Goal: Task Accomplishment & Management: Manage account settings

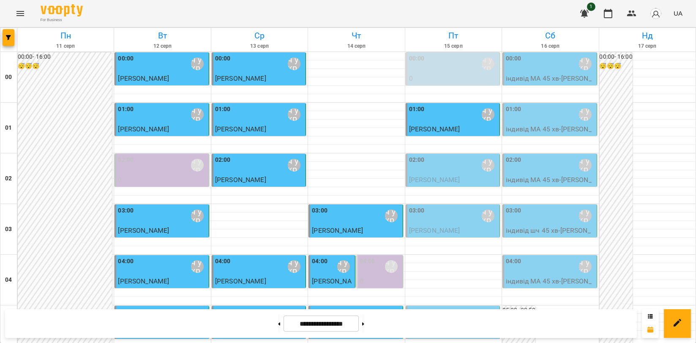
click at [446, 176] on p "[PERSON_NAME]" at bounding box center [453, 180] width 89 height 10
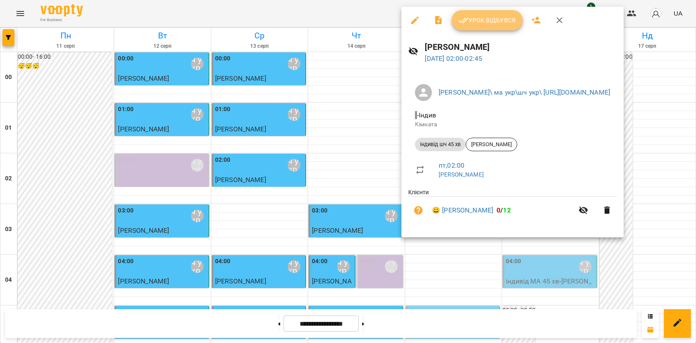
click at [499, 13] on button "Урок відбувся" at bounding box center [487, 20] width 71 height 20
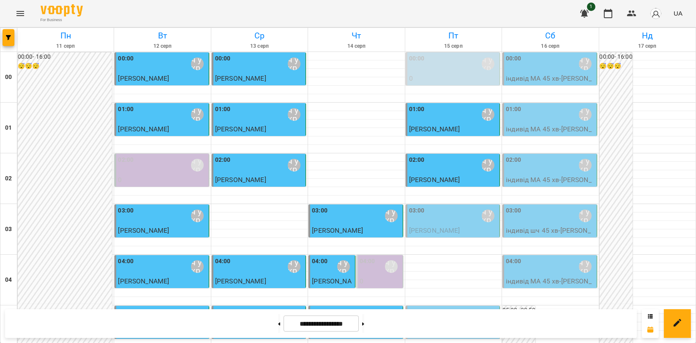
scroll to position [188, 0]
click at [418, 308] on div "05:00" at bounding box center [417, 317] width 16 height 19
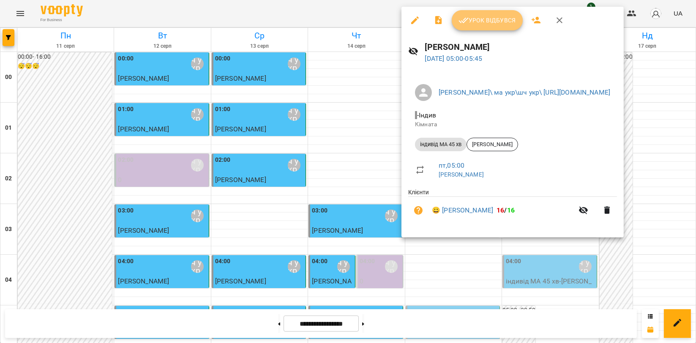
click at [477, 19] on span "Урок відбувся" at bounding box center [487, 20] width 57 height 10
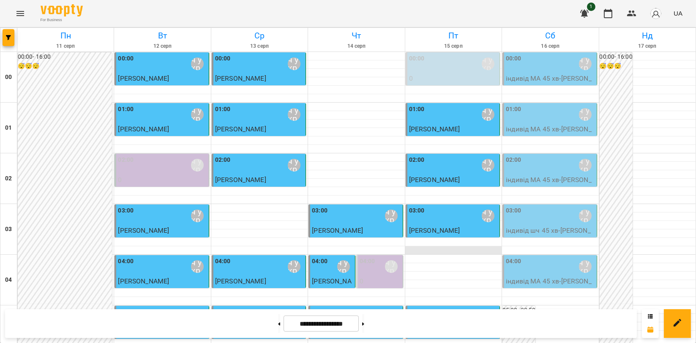
scroll to position [235, 0]
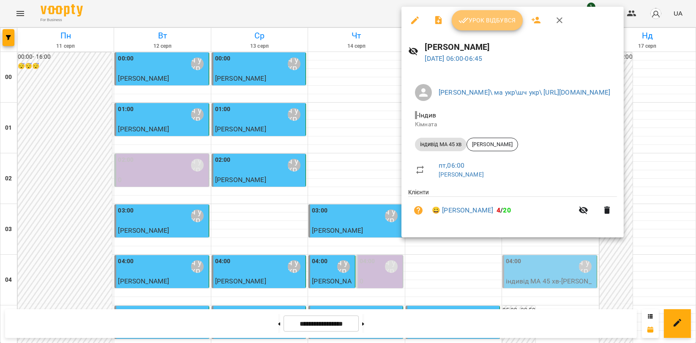
click at [482, 14] on button "Урок відбувся" at bounding box center [487, 20] width 71 height 20
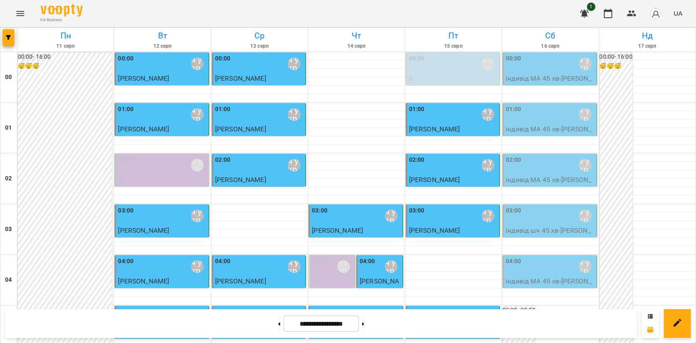
scroll to position [730, 0]
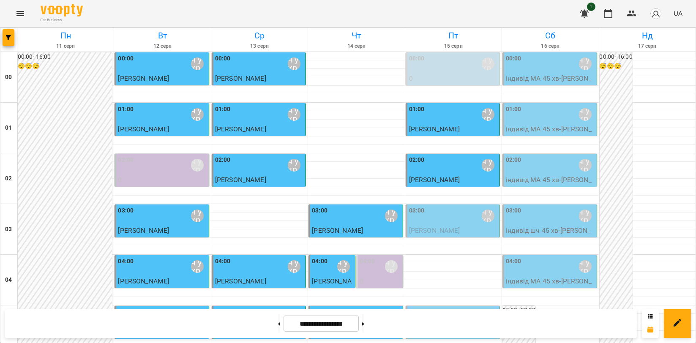
click at [451, 230] on p "[PERSON_NAME]" at bounding box center [453, 231] width 89 height 10
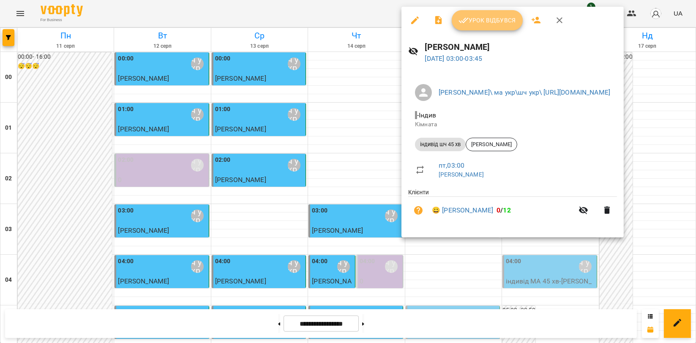
click at [473, 26] on button "Урок відбувся" at bounding box center [487, 20] width 71 height 20
